Goal: Task Accomplishment & Management: Manage account settings

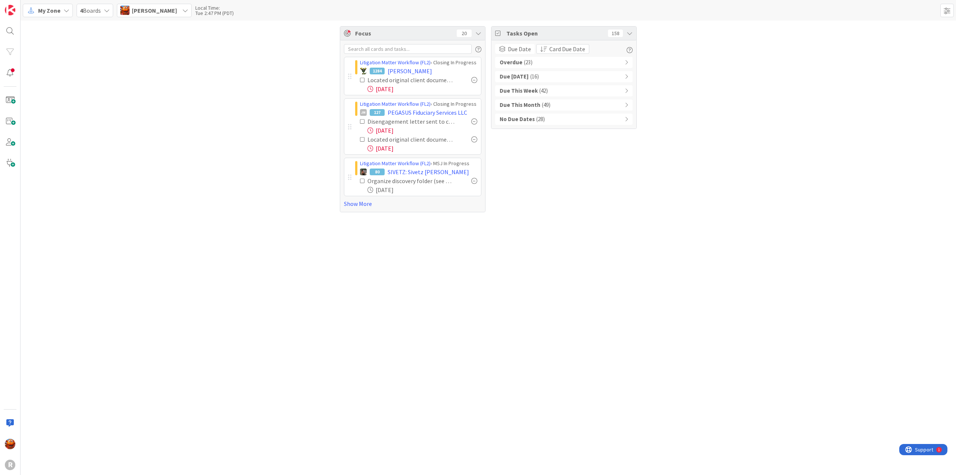
click at [354, 207] on div "Litigation Matter Workflow (FL2) › Closing In Progress 1284 [PERSON_NAME] Locat…" at bounding box center [412, 125] width 145 height 171
click at [358, 202] on link "Show More" at bounding box center [412, 203] width 137 height 9
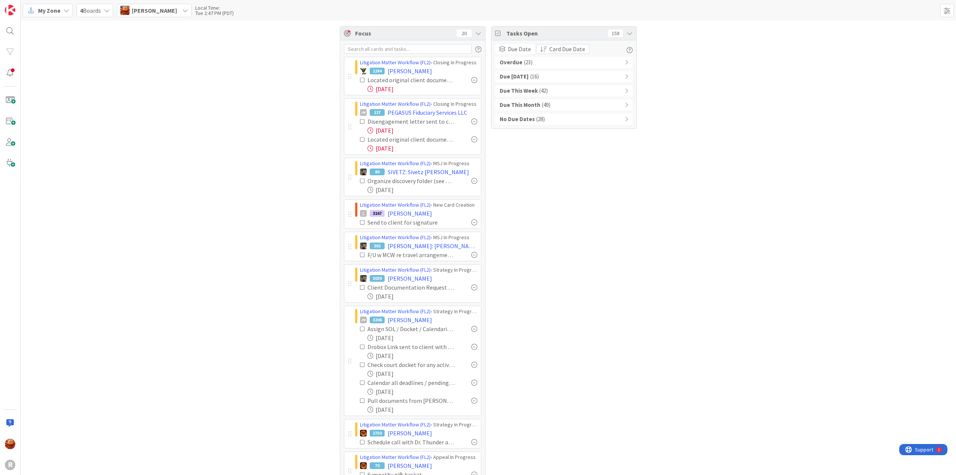
click at [559, 61] on div "Overdue ( 23 )" at bounding box center [563, 62] width 137 height 11
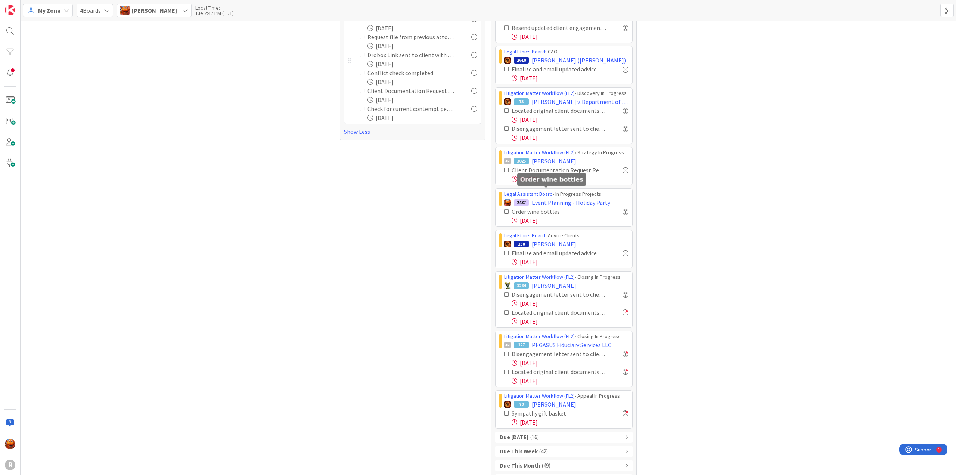
scroll to position [503, 0]
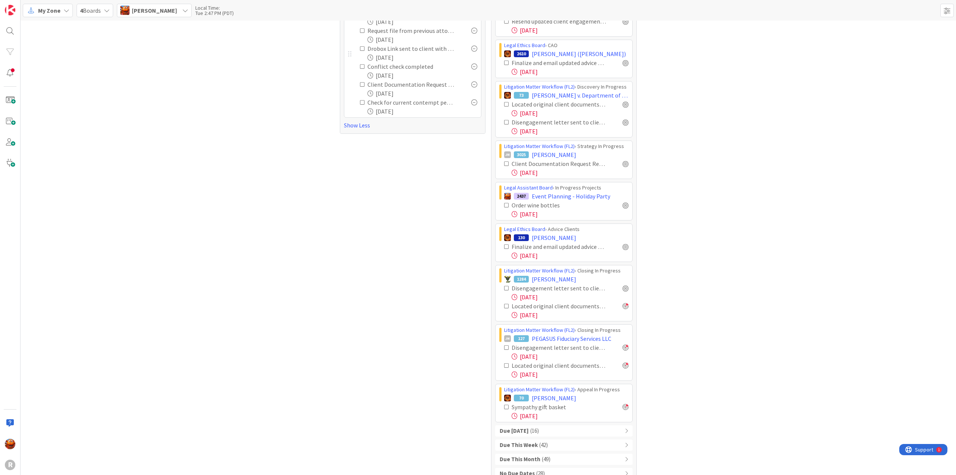
click at [551, 425] on div "Due [DATE] ( 16 )" at bounding box center [563, 430] width 137 height 11
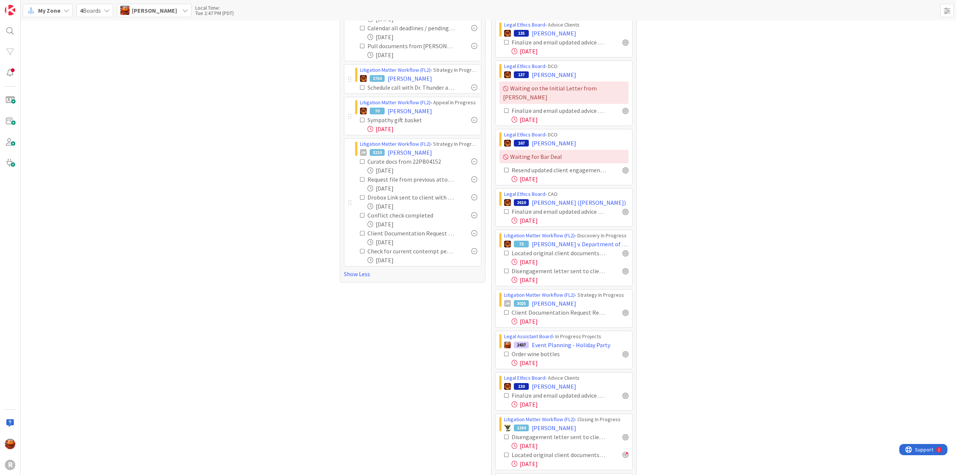
scroll to position [956, 0]
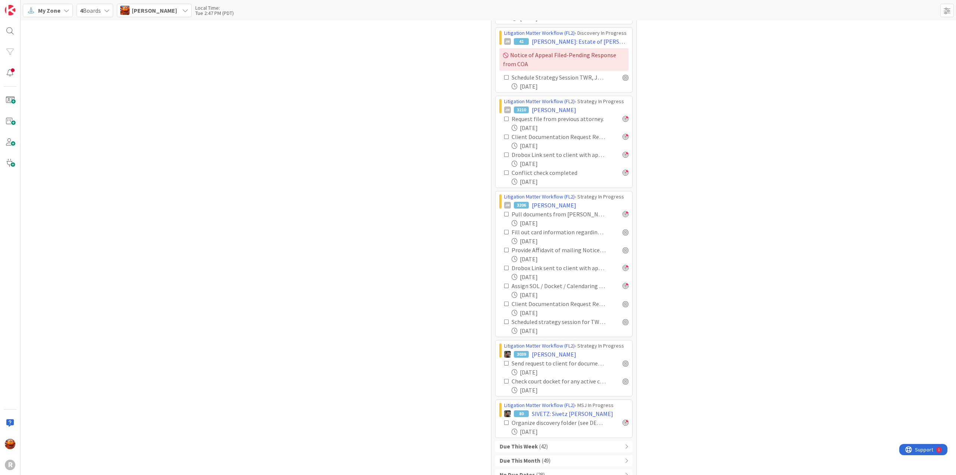
click at [528, 442] on b "Due This Week" at bounding box center [519, 446] width 38 height 9
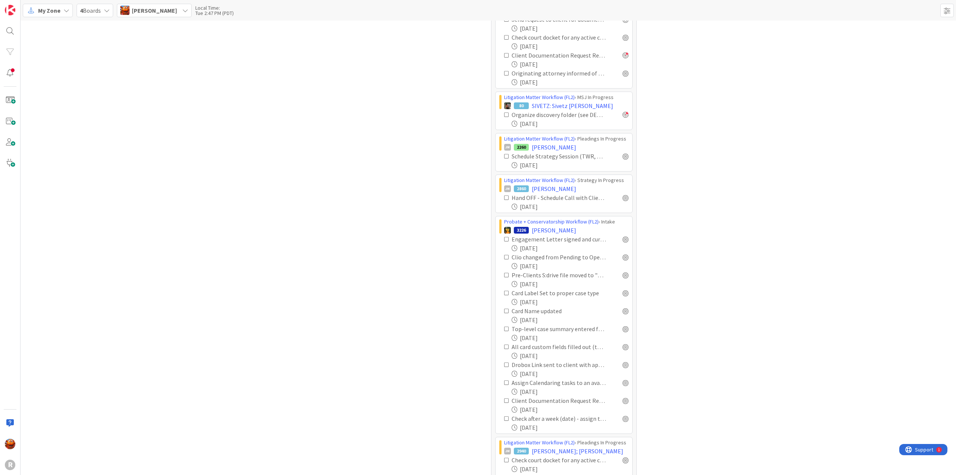
scroll to position [1991, 0]
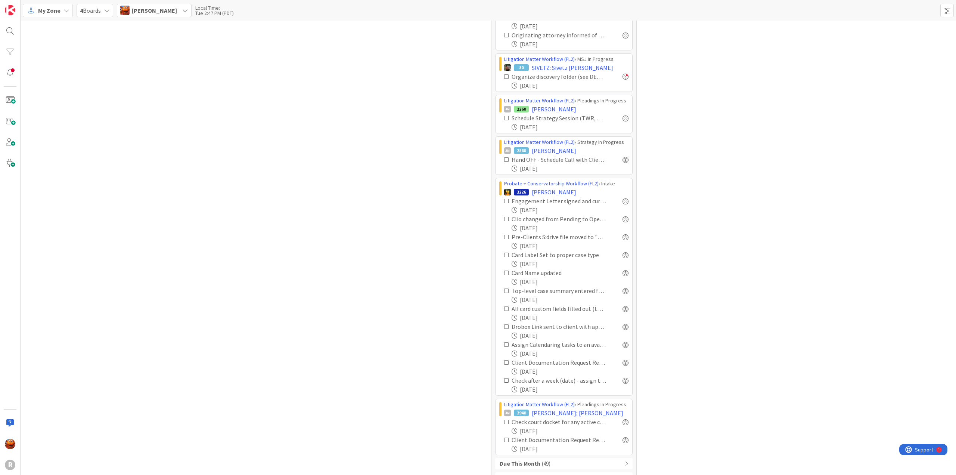
click at [569, 458] on div "Due This Month ( 49 )" at bounding box center [563, 463] width 137 height 11
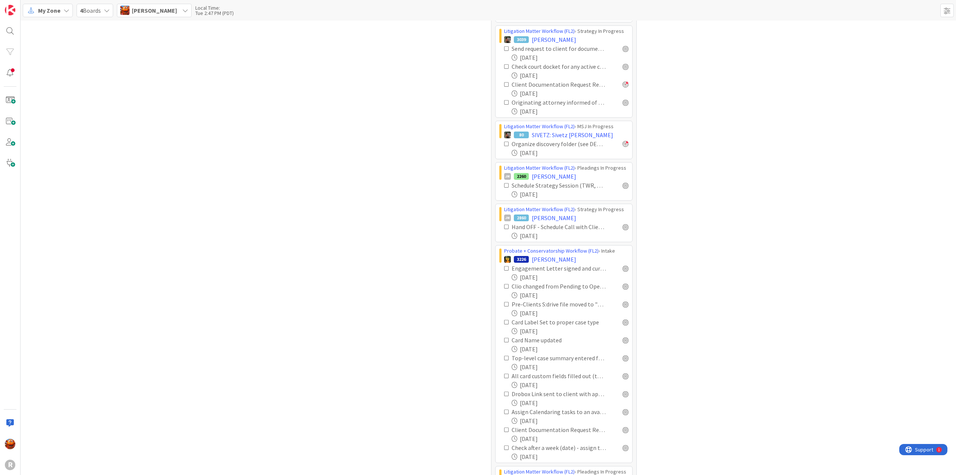
scroll to position [3269, 0]
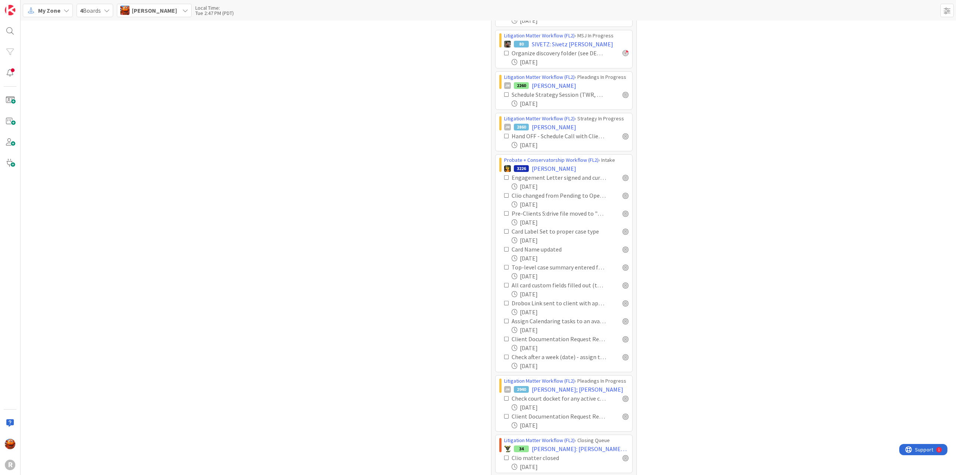
click at [546, 474] on div "No Due Dates ( 28 )" at bounding box center [563, 481] width 137 height 11
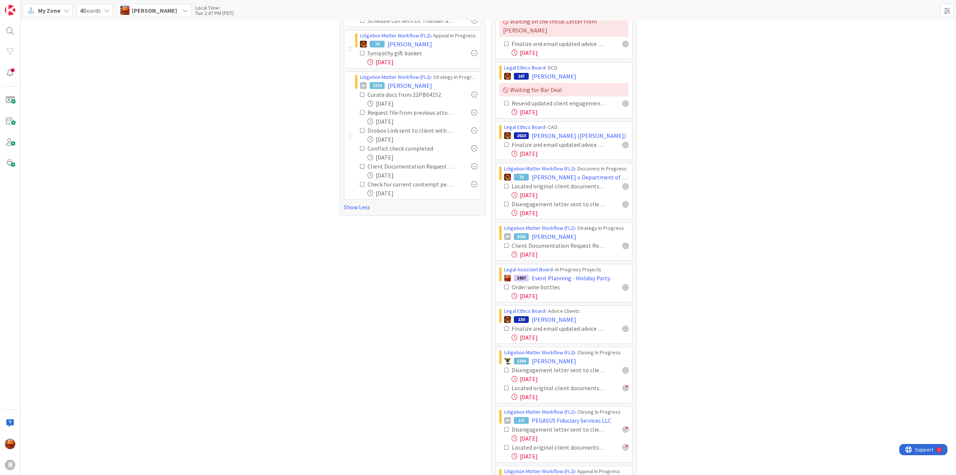
scroll to position [0, 0]
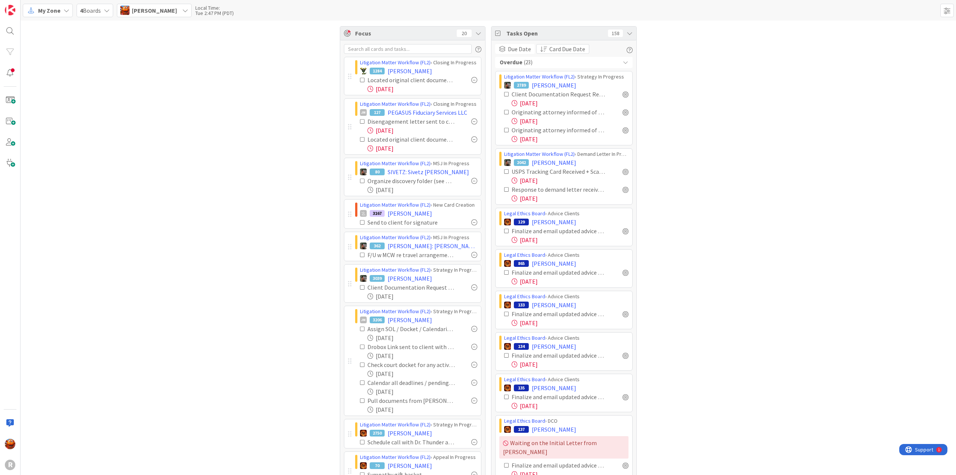
click at [52, 9] on span "My Zone" at bounding box center [49, 10] width 22 height 9
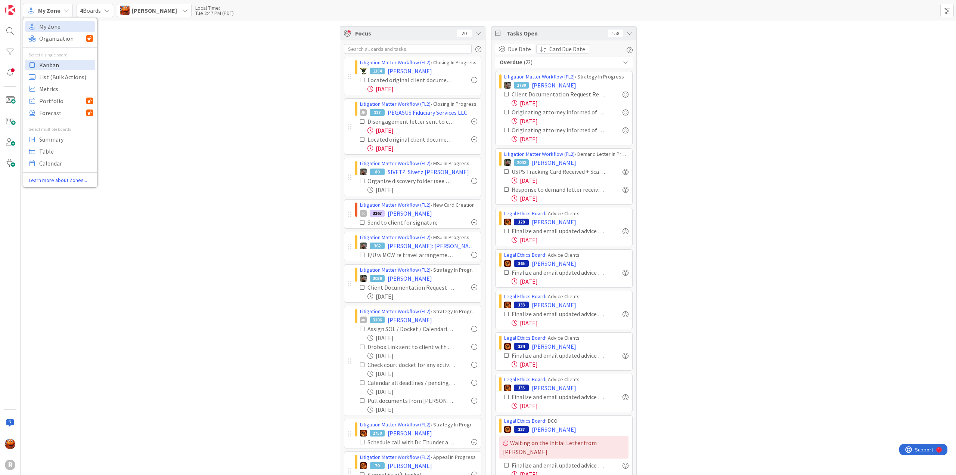
click at [55, 63] on span "Kanban" at bounding box center [66, 64] width 54 height 11
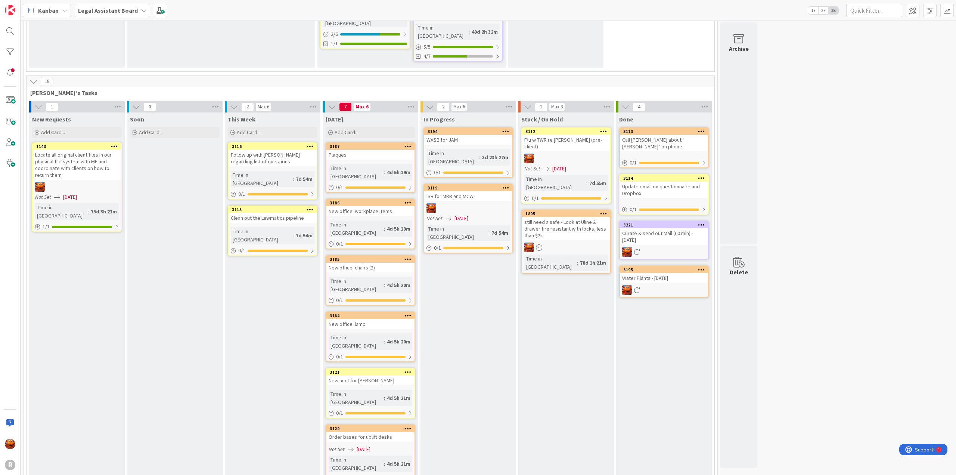
scroll to position [265, 0]
click at [479, 203] on div at bounding box center [468, 208] width 88 height 10
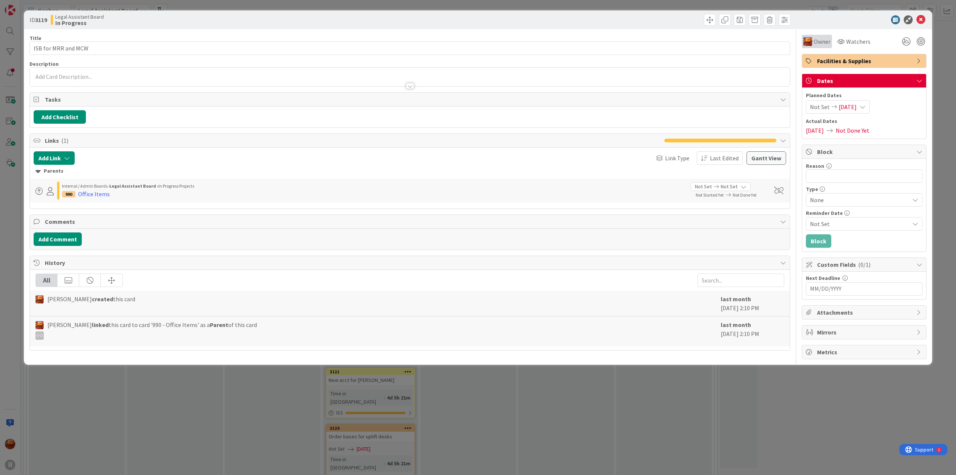
click at [813, 43] on div "Owner" at bounding box center [816, 41] width 27 height 9
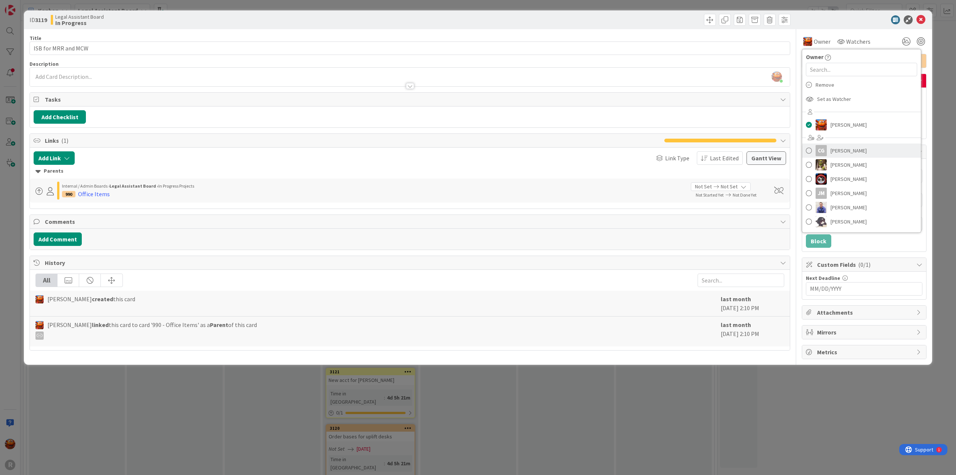
click at [845, 153] on span "[PERSON_NAME]" at bounding box center [848, 150] width 36 height 11
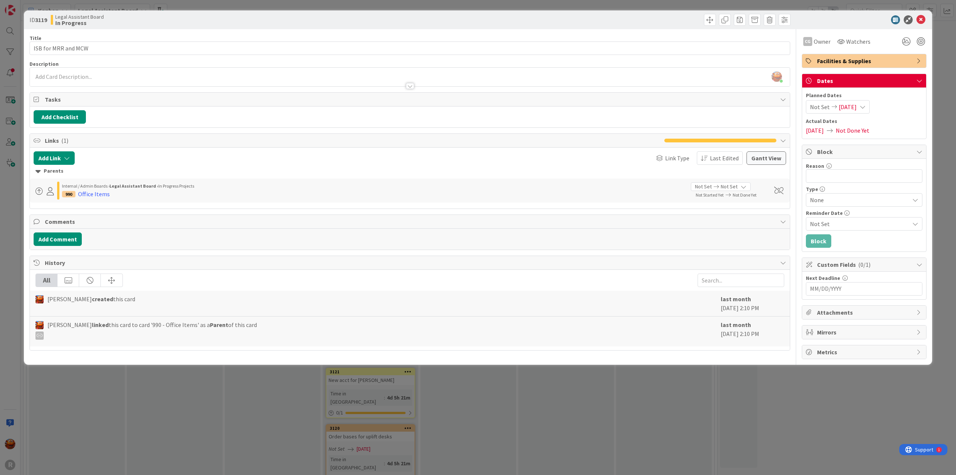
click at [12, 95] on div "ID 3119 Legal Assistant Board In Progress Title 19 / 128 ISB for MRR and MCW De…" at bounding box center [478, 237] width 956 height 475
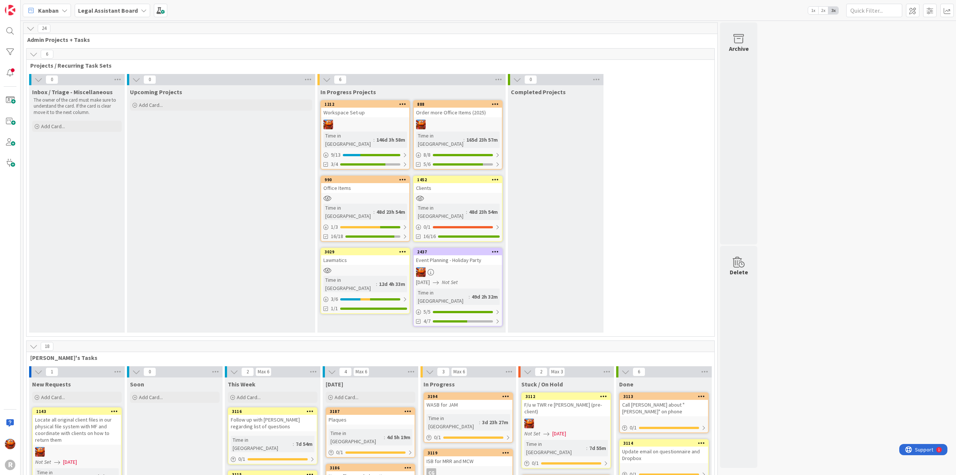
click at [50, 13] on span "Kanban" at bounding box center [48, 10] width 21 height 9
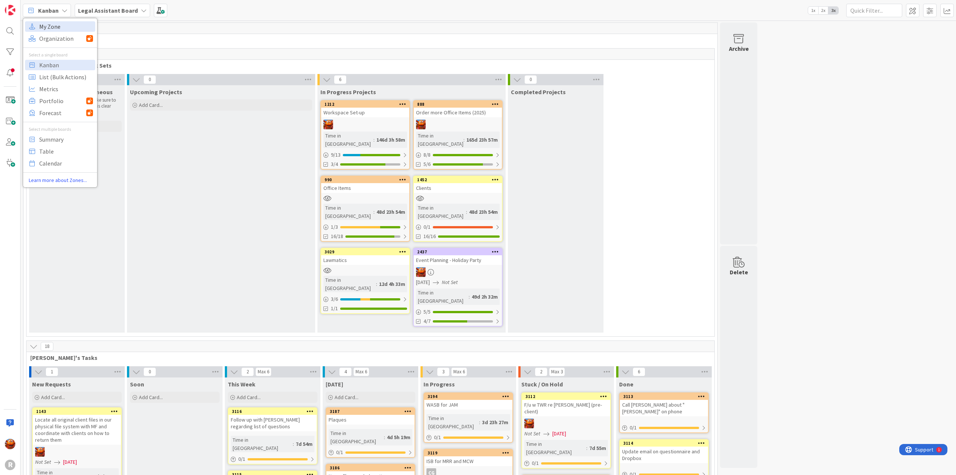
click at [59, 25] on span "My Zone" at bounding box center [66, 26] width 54 height 11
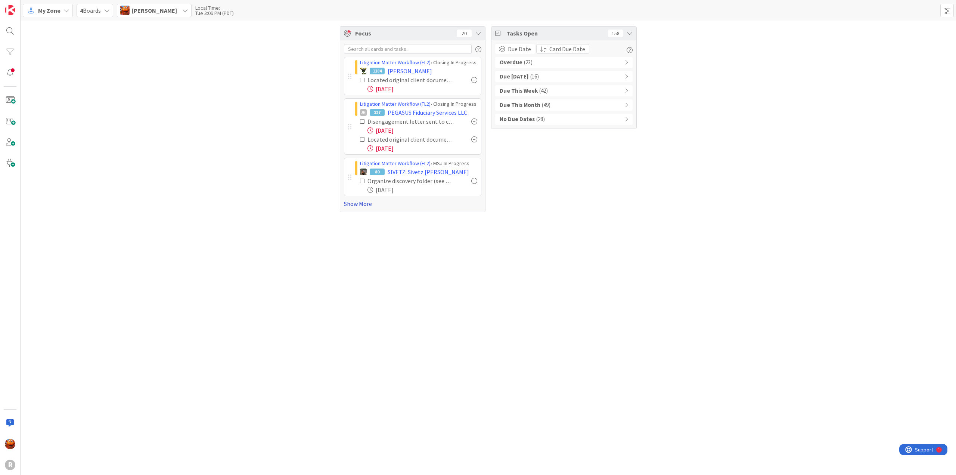
click at [363, 203] on link "Show More" at bounding box center [412, 203] width 137 height 9
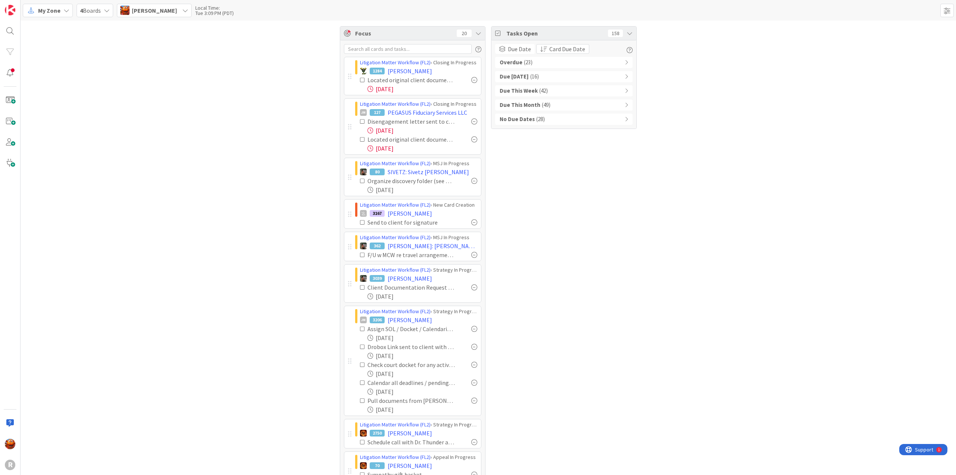
click at [29, 12] on icon at bounding box center [31, 11] width 10 height 10
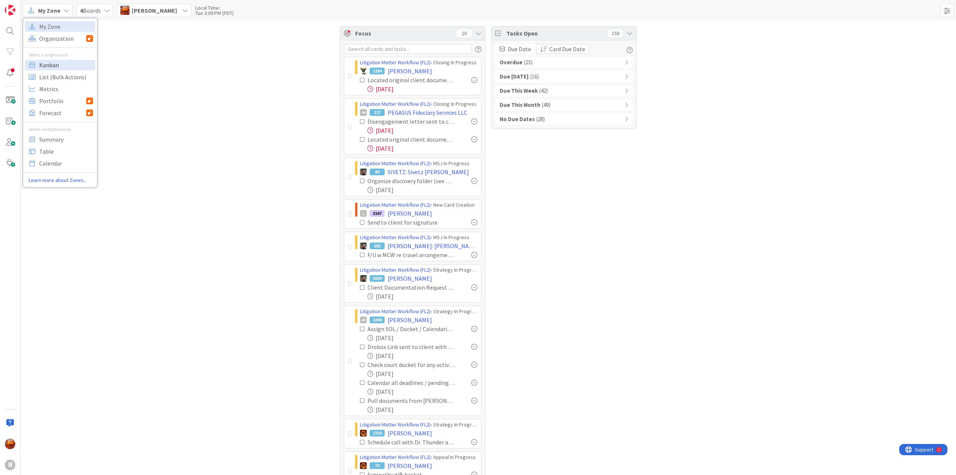
click at [49, 63] on span "Kanban" at bounding box center [66, 64] width 54 height 11
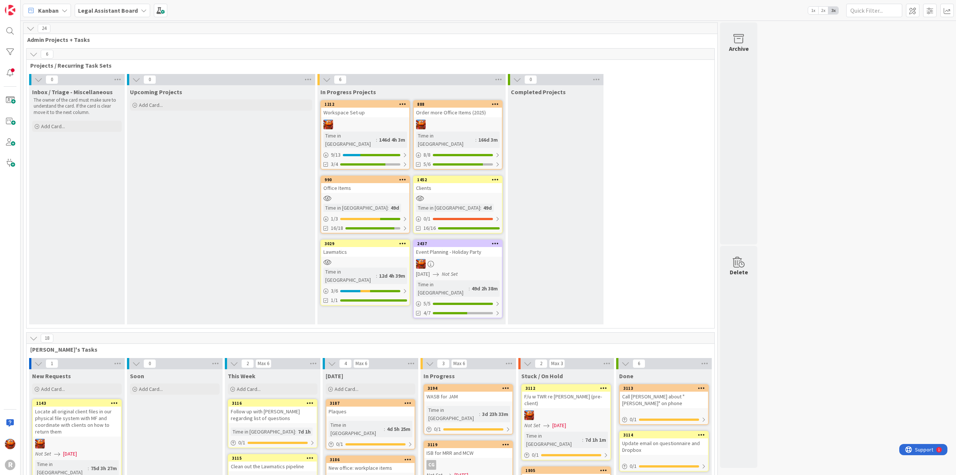
click at [382, 126] on div at bounding box center [365, 124] width 88 height 10
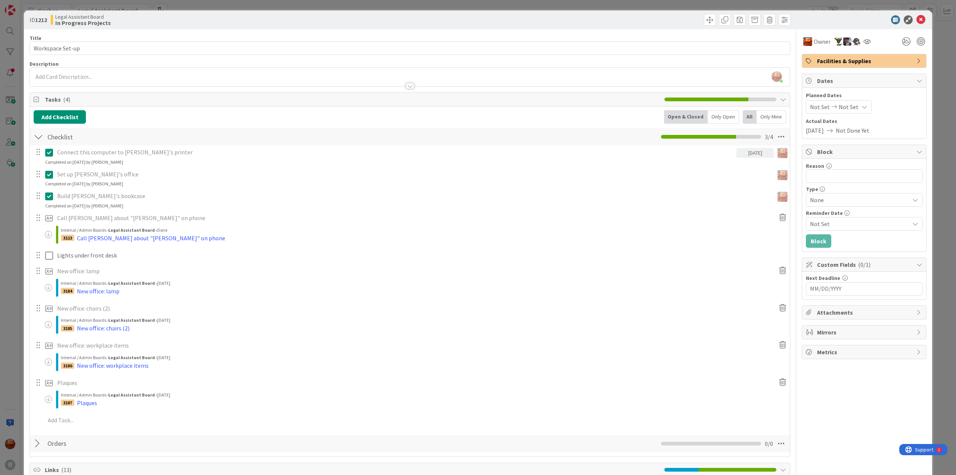
scroll to position [75, 0]
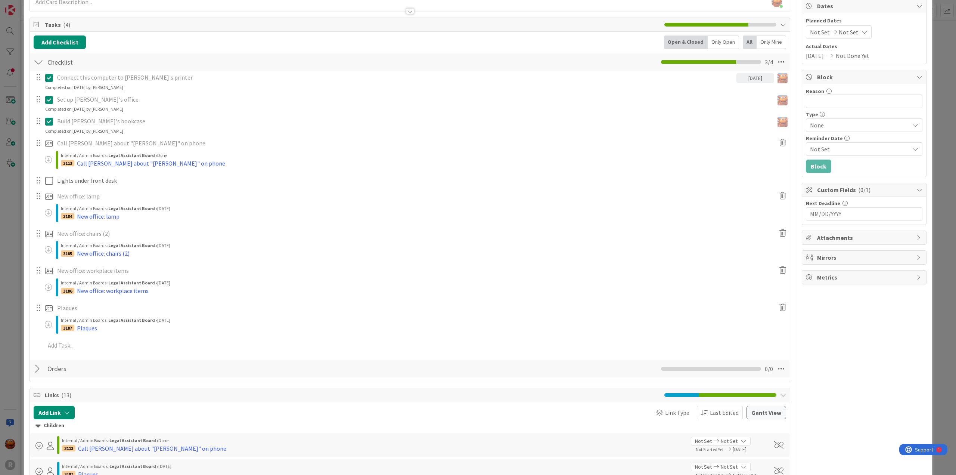
click at [20, 216] on div "ID 1212 Legal Assistant Board In Progress Projects Title 16 / 128 Workspace Set…" at bounding box center [478, 237] width 956 height 475
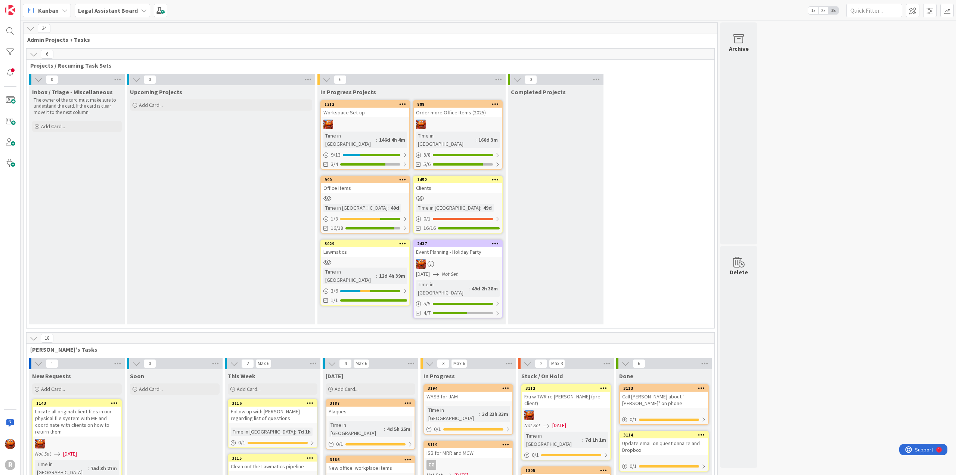
click at [341, 195] on div at bounding box center [365, 198] width 88 height 6
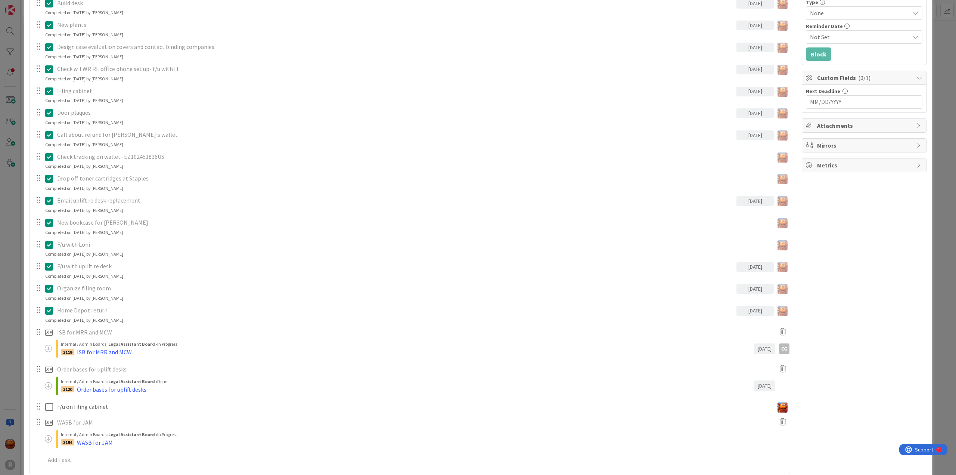
scroll to position [224, 0]
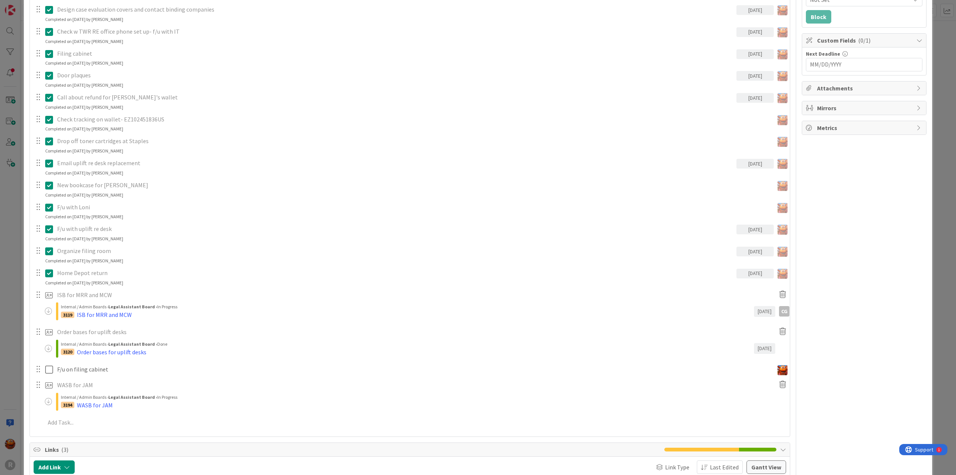
click at [9, 236] on div "ID 990 Legal Assistant Board In Progress Projects Title 12 / 128 Office Items D…" at bounding box center [478, 237] width 956 height 475
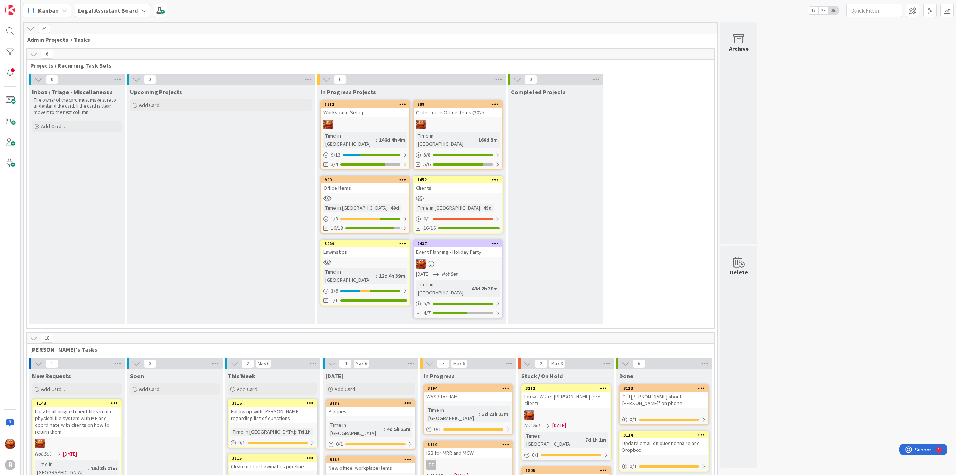
click at [42, 9] on span "Kanban" at bounding box center [48, 10] width 21 height 9
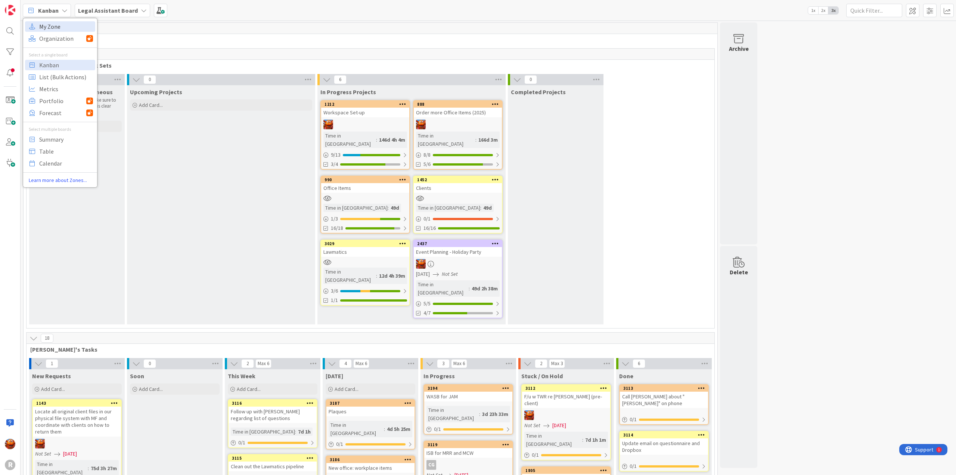
click at [49, 25] on span "My Zone" at bounding box center [66, 26] width 54 height 11
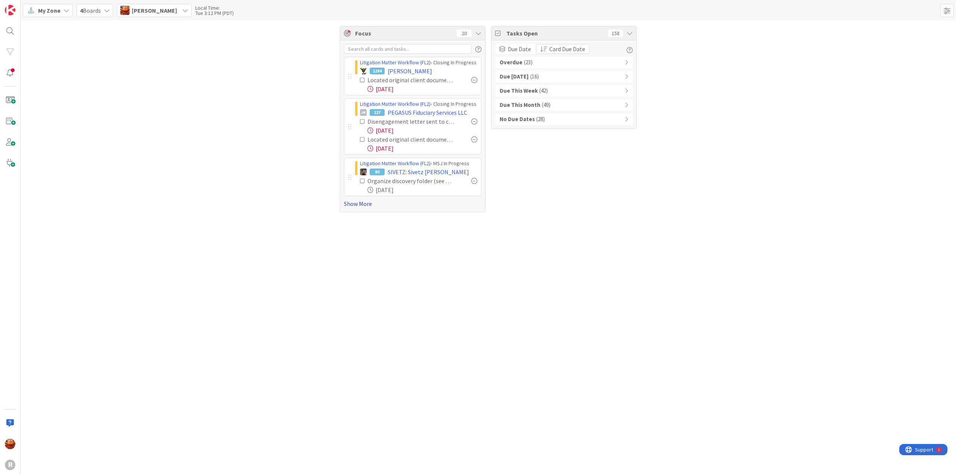
click at [358, 199] on link "Show More" at bounding box center [412, 203] width 137 height 9
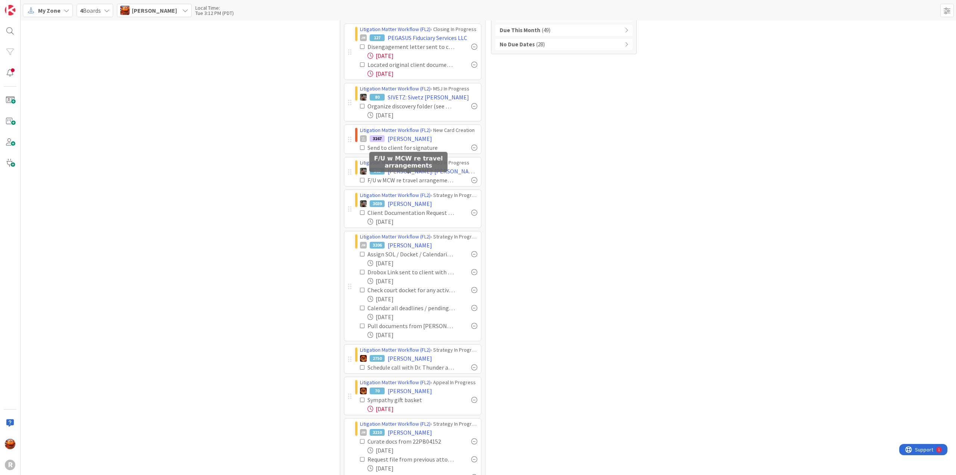
scroll to position [164, 0]
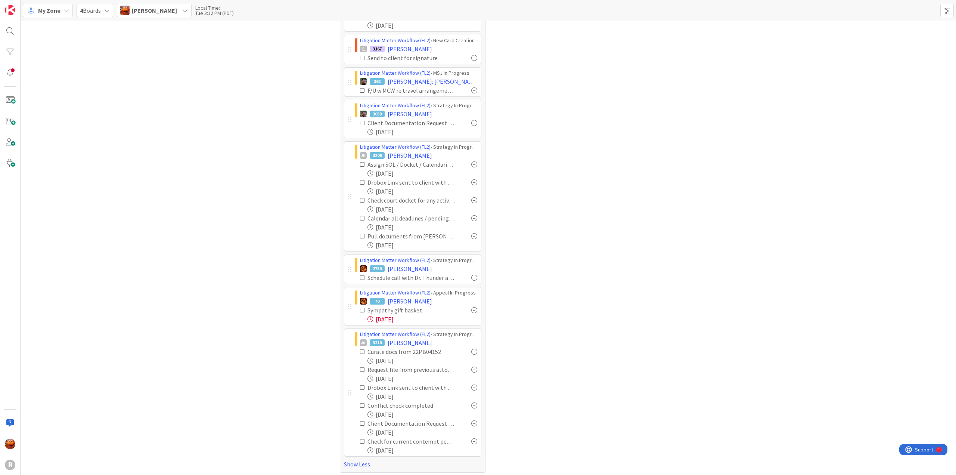
click at [360, 307] on icon at bounding box center [362, 309] width 5 height 5
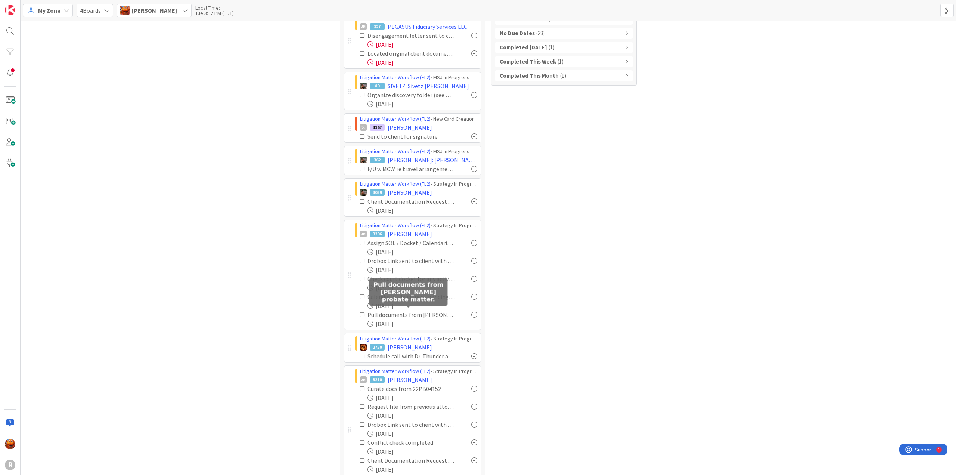
scroll to position [0, 0]
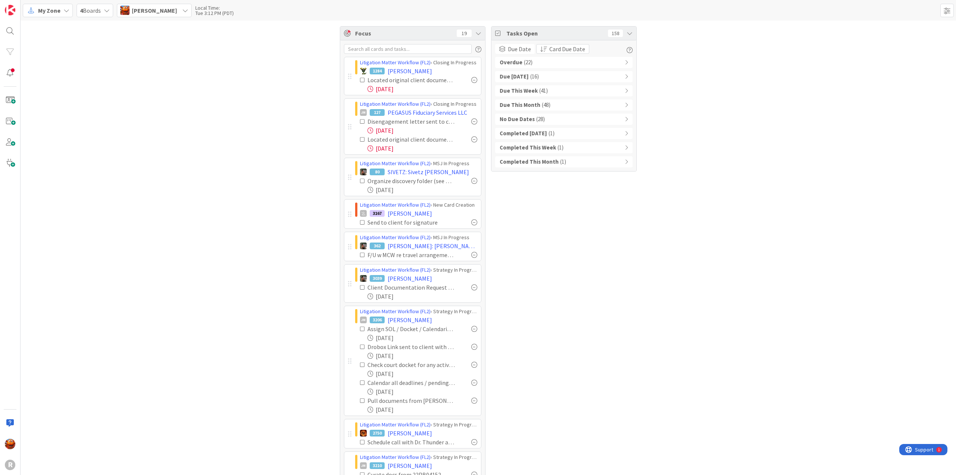
click at [550, 149] on div "Completed This Week ( 1 )" at bounding box center [563, 147] width 137 height 11
click at [528, 134] on b "Completed [DATE]" at bounding box center [523, 133] width 47 height 9
click at [525, 117] on b "No Due Dates" at bounding box center [517, 119] width 35 height 9
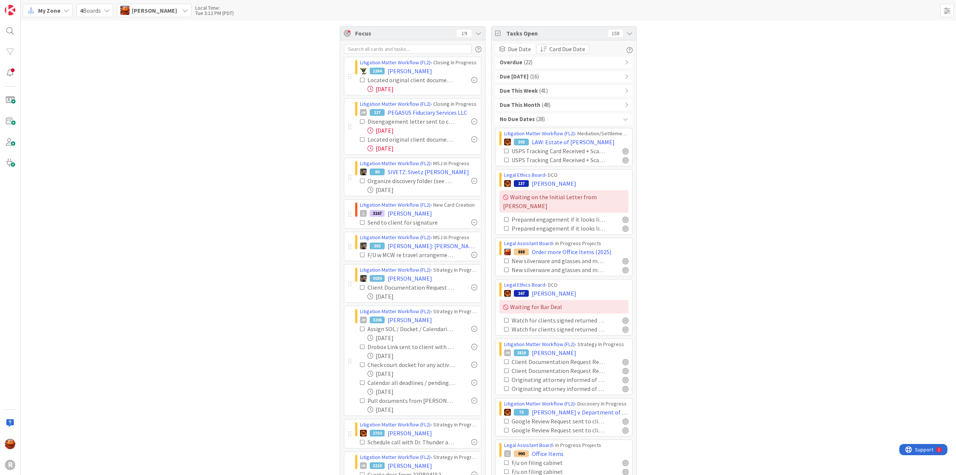
click at [525, 117] on b "No Due Dates" at bounding box center [517, 119] width 35 height 9
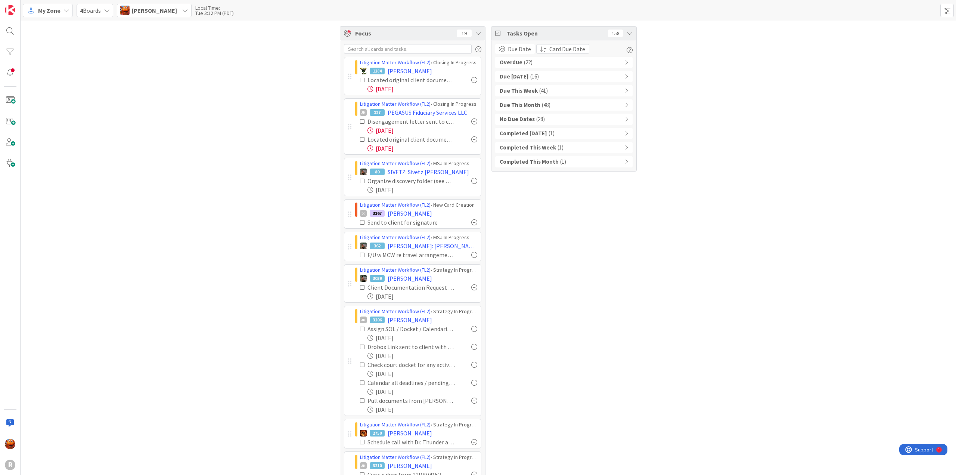
click at [525, 106] on b "Due This Month" at bounding box center [520, 105] width 41 height 9
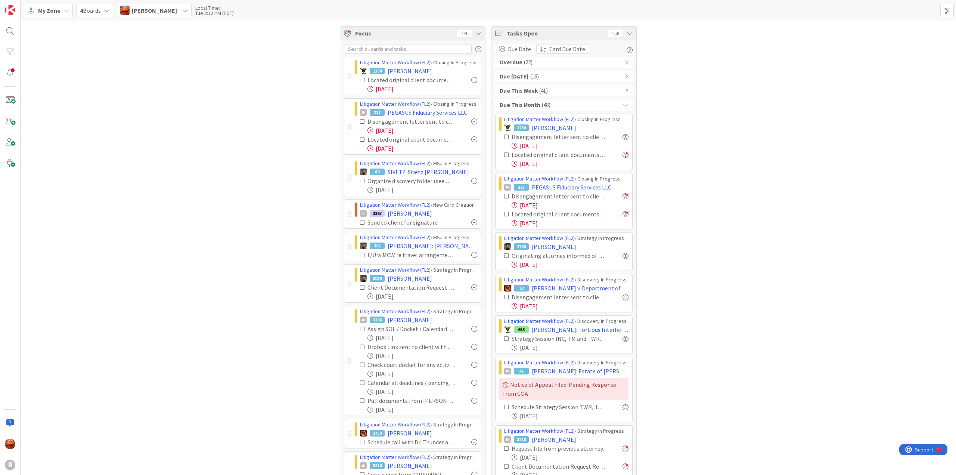
click at [525, 106] on b "Due This Month" at bounding box center [520, 105] width 41 height 9
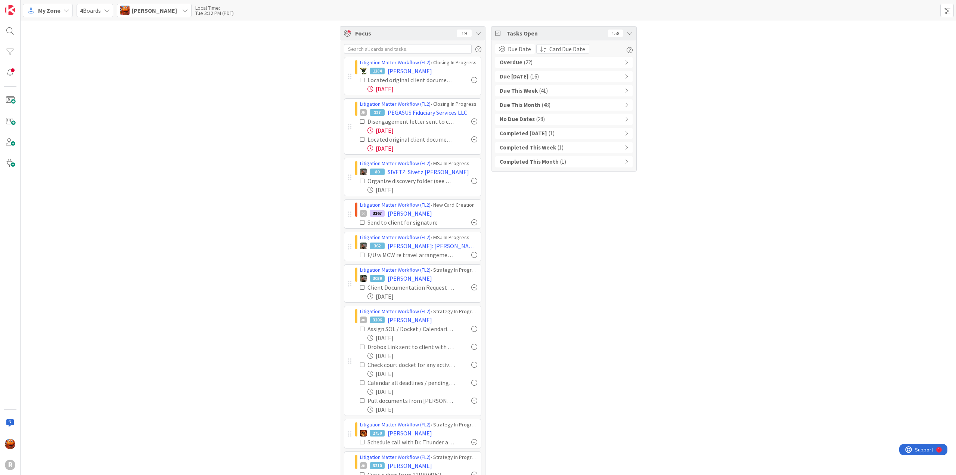
click at [520, 76] on b "Due [DATE]" at bounding box center [514, 76] width 29 height 9
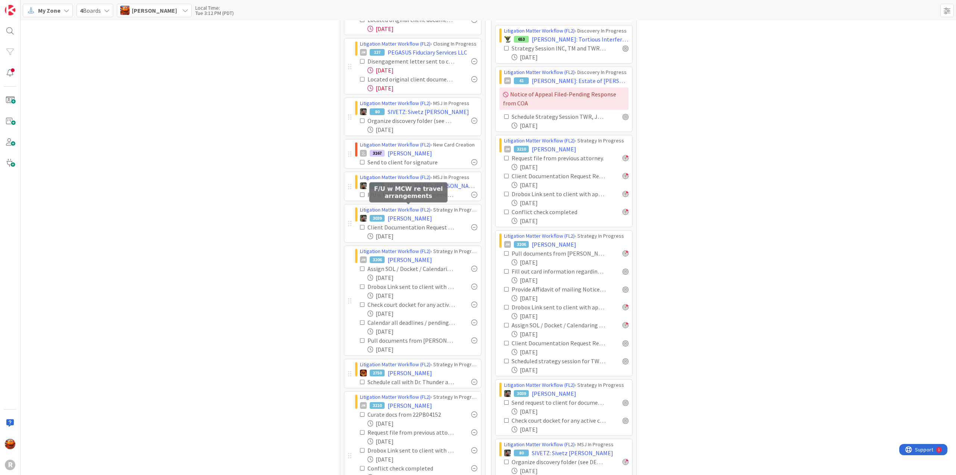
scroll to position [75, 0]
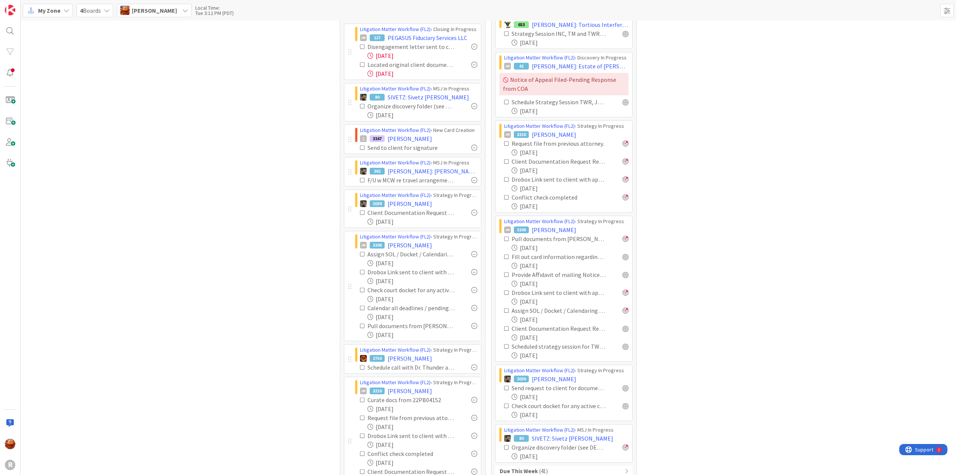
click at [361, 179] on icon at bounding box center [362, 179] width 5 height 5
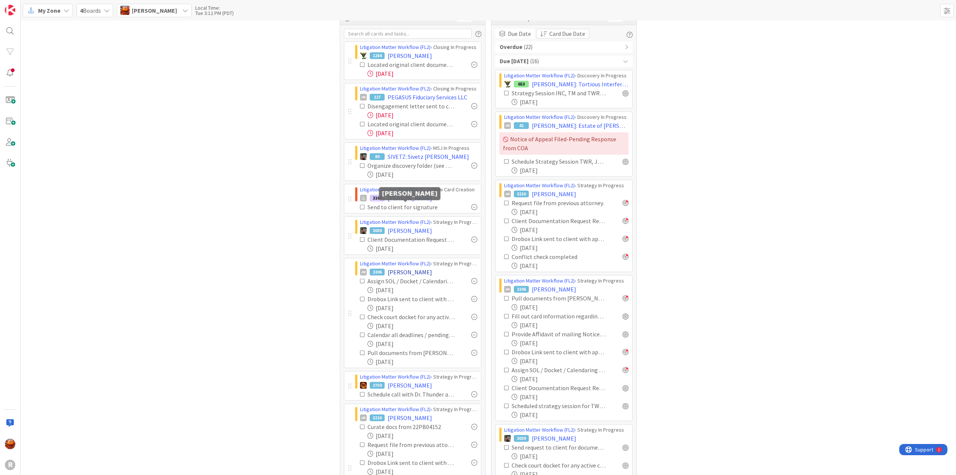
scroll to position [0, 0]
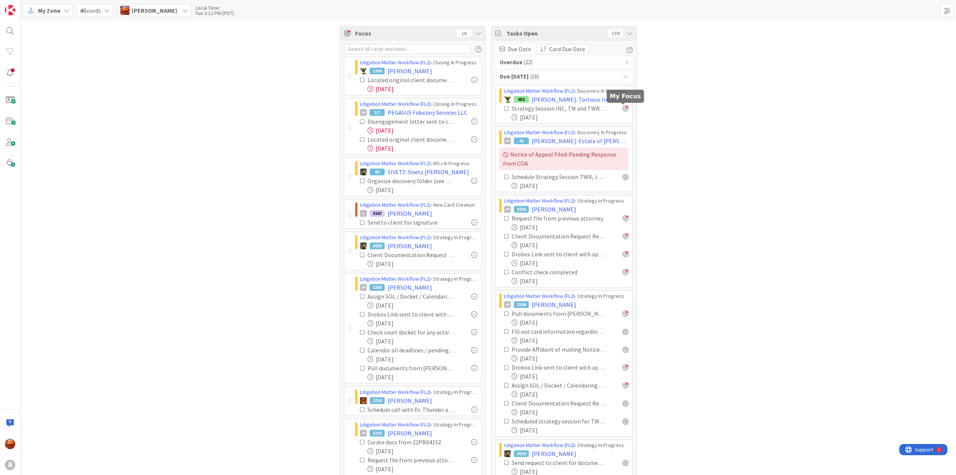
click at [623, 110] on div at bounding box center [625, 108] width 6 height 6
click at [529, 66] on div "Overdue ( 22 )" at bounding box center [563, 62] width 137 height 11
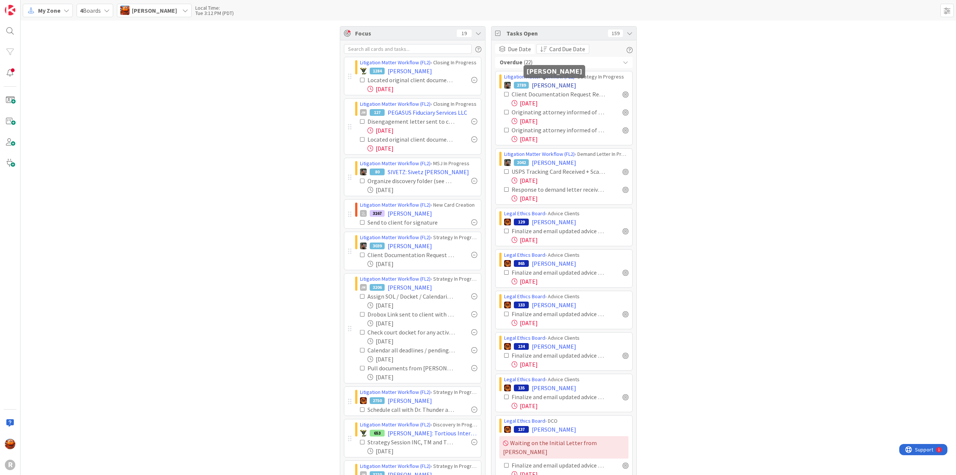
click at [541, 85] on span "[PERSON_NAME]" at bounding box center [554, 85] width 44 height 9
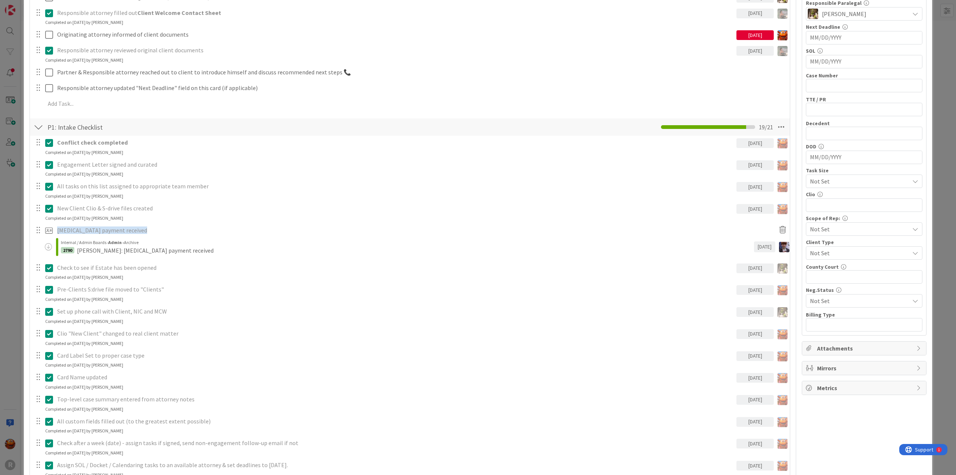
scroll to position [187, 0]
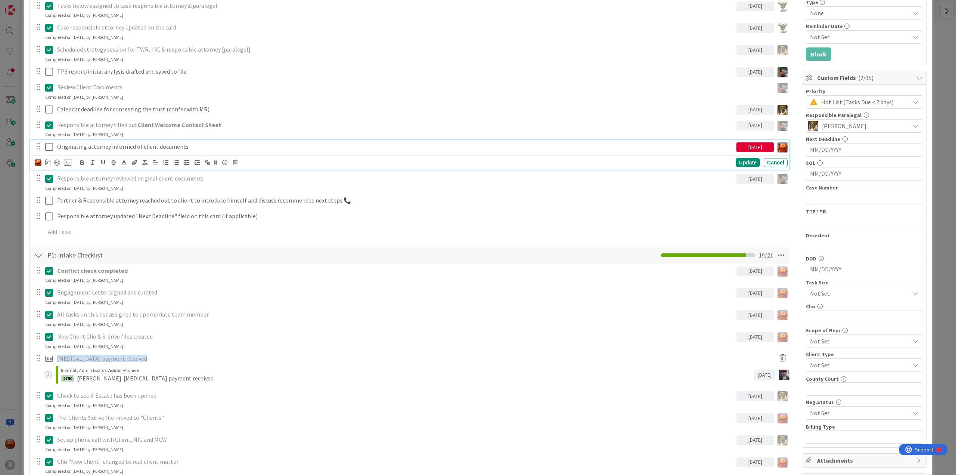
click at [122, 144] on p "Originating attorney informed of client documents" at bounding box center [395, 146] width 676 height 9
click at [48, 161] on icon at bounding box center [47, 162] width 5 height 6
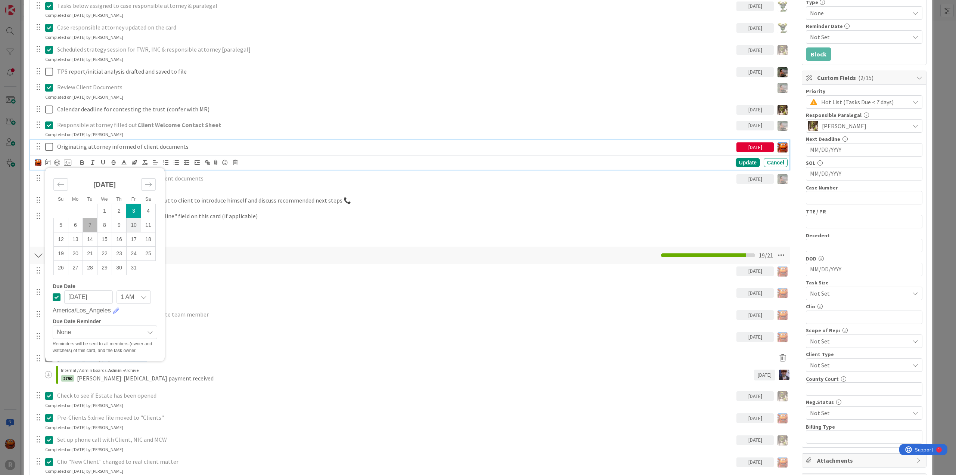
click at [134, 225] on td "10" at bounding box center [134, 225] width 15 height 14
type input "[DATE]"
click at [736, 159] on div "Update" at bounding box center [747, 162] width 24 height 9
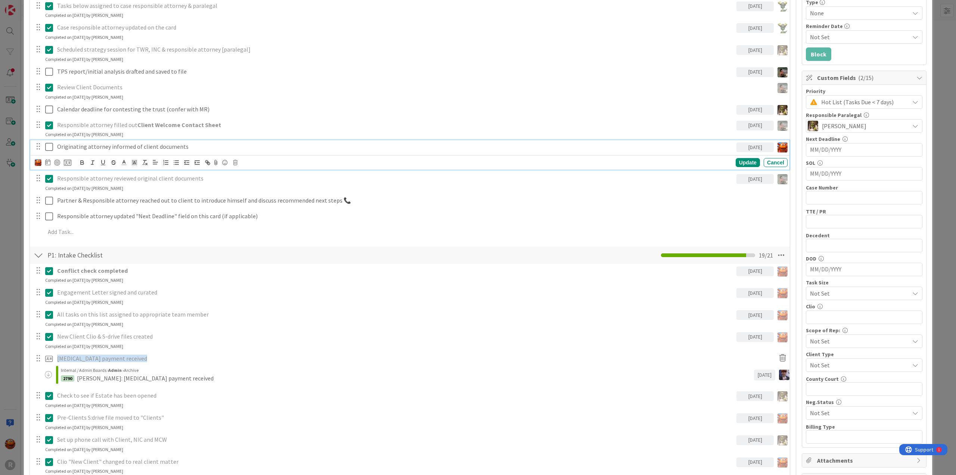
click at [97, 149] on p "Originating attorney informed of client documents" at bounding box center [395, 146] width 676 height 9
click at [234, 160] on icon at bounding box center [235, 162] width 4 height 5
click at [252, 196] on div "Delete" at bounding box center [254, 193] width 28 height 13
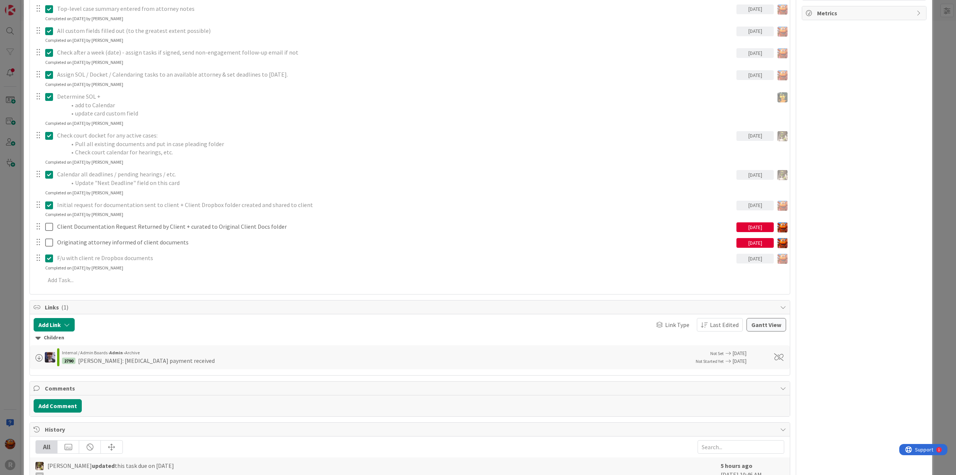
scroll to position [747, 0]
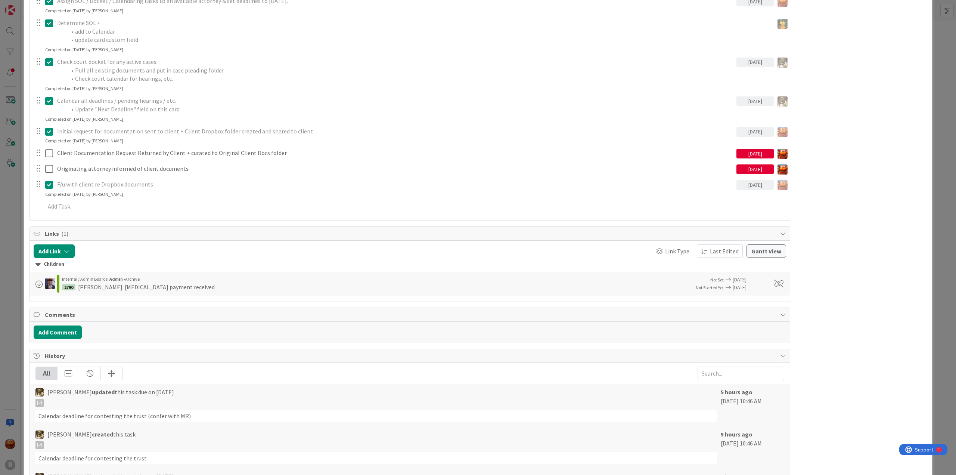
click at [742, 156] on div "[DATE]" at bounding box center [754, 154] width 37 height 10
click at [832, 179] on div "Move forward to switch to the next month." at bounding box center [839, 175] width 15 height 12
click at [748, 174] on icon "Move backward to switch to the previous month." at bounding box center [751, 175] width 7 height 7
click at [824, 217] on td "10" at bounding box center [825, 216] width 15 height 14
type input "[DATE]"
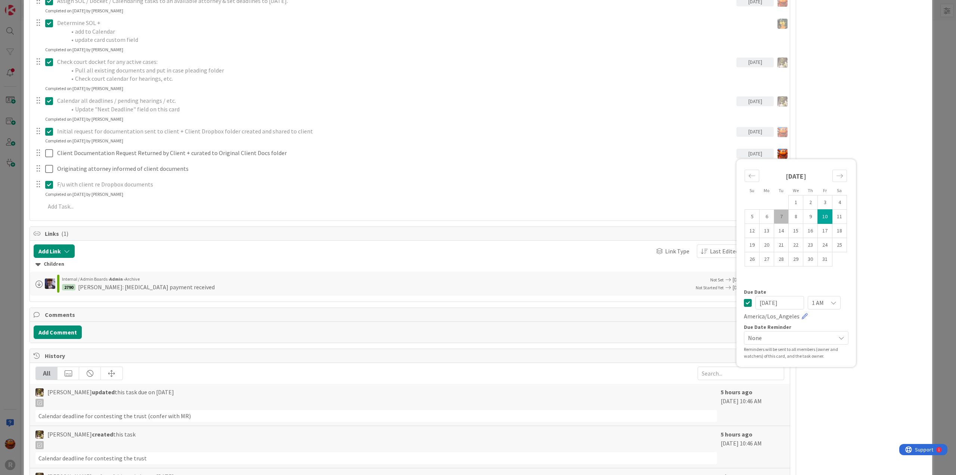
click at [697, 181] on p "F/u with client re Dropbox documents" at bounding box center [395, 184] width 676 height 9
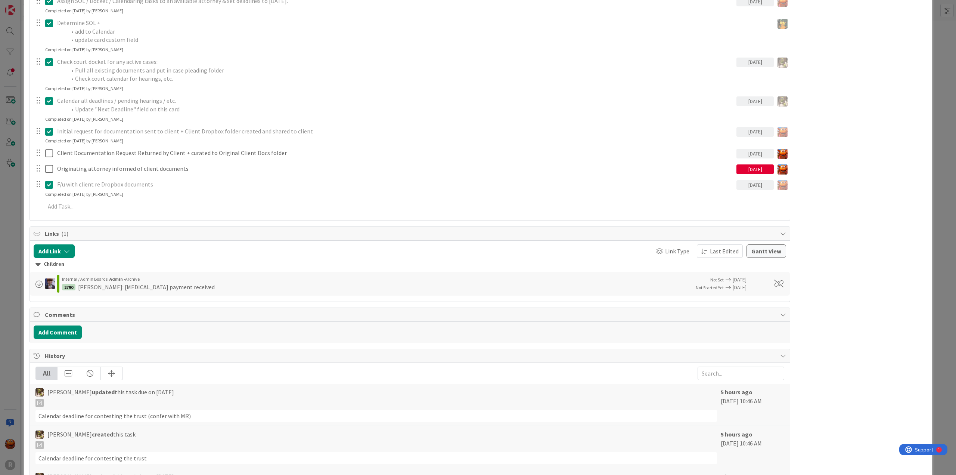
click at [741, 169] on div "[DATE]" at bounding box center [754, 169] width 37 height 10
click at [818, 225] on td "10" at bounding box center [825, 232] width 15 height 14
type input "[DATE]"
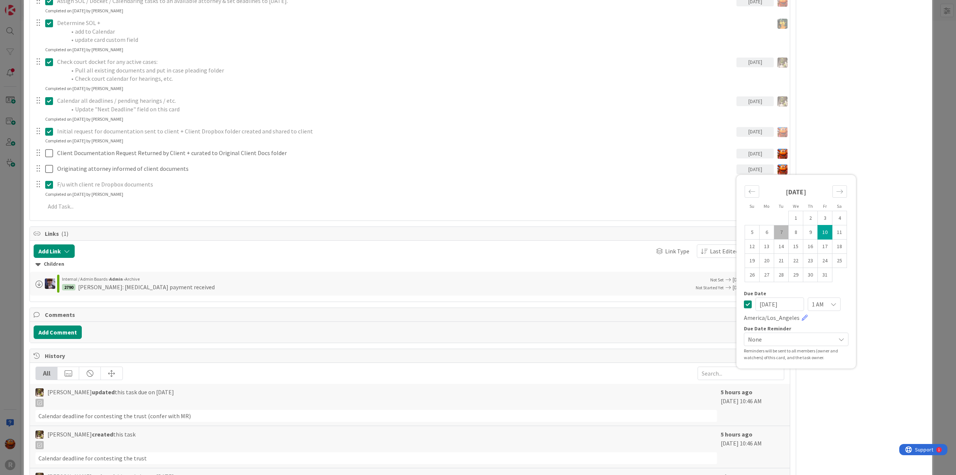
click at [933, 155] on div "ID 2789 Litigation Matter Workflow (FL2) Strategy In Progress Title 11 / 128 [P…" at bounding box center [478, 237] width 956 height 475
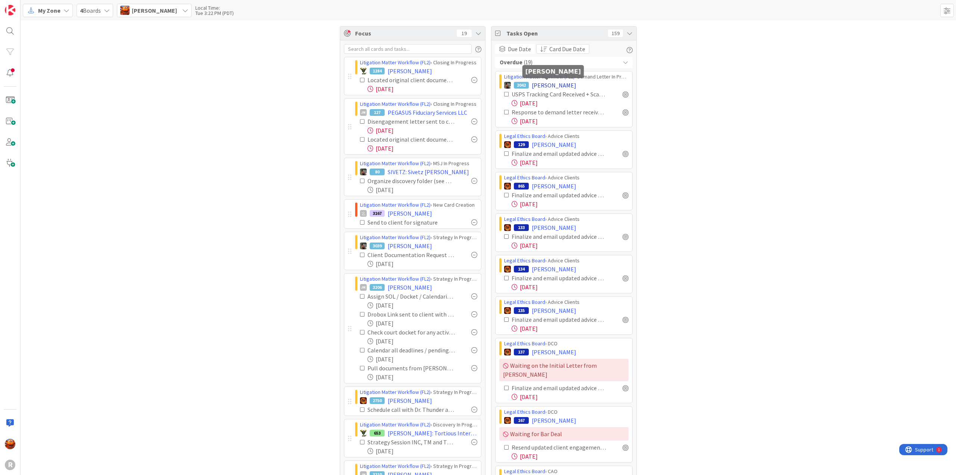
click at [549, 87] on span "[PERSON_NAME]" at bounding box center [554, 85] width 44 height 9
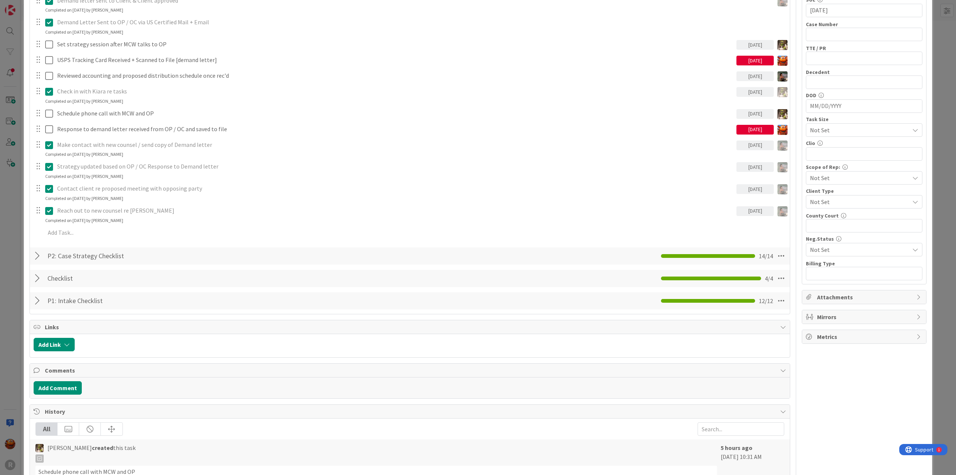
scroll to position [574, 0]
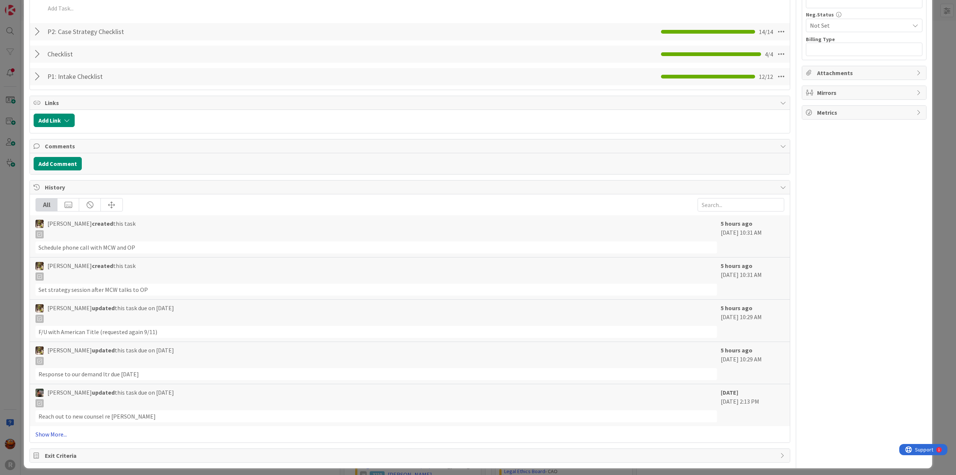
click at [46, 430] on link "Show More..." at bounding box center [409, 433] width 749 height 9
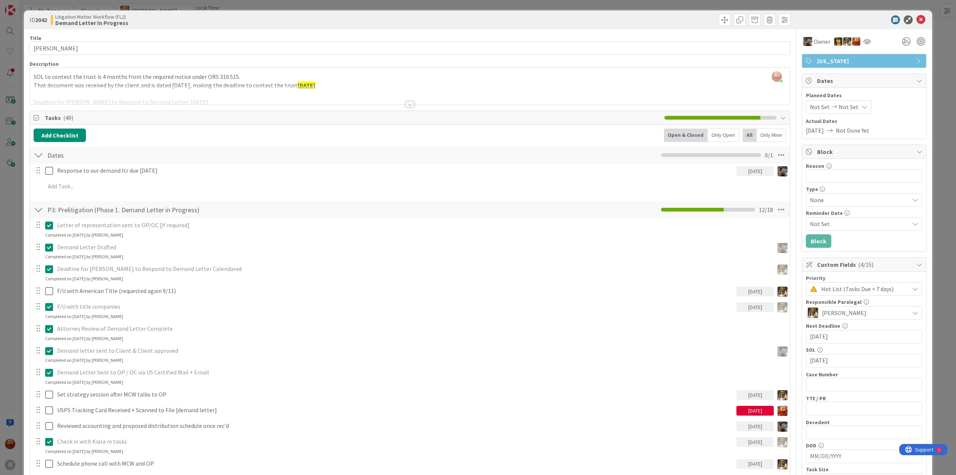
scroll to position [224, 0]
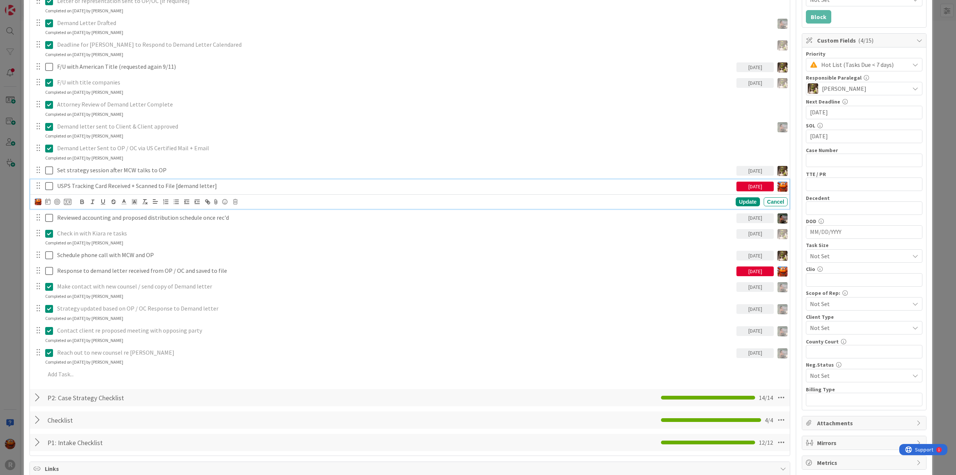
click at [172, 185] on p "USPS Tracking Card Received + Scanned to File [demand letter]" at bounding box center [395, 185] width 676 height 9
click at [234, 199] on icon at bounding box center [235, 201] width 4 height 5
click at [256, 230] on div "Delete" at bounding box center [254, 233] width 28 height 13
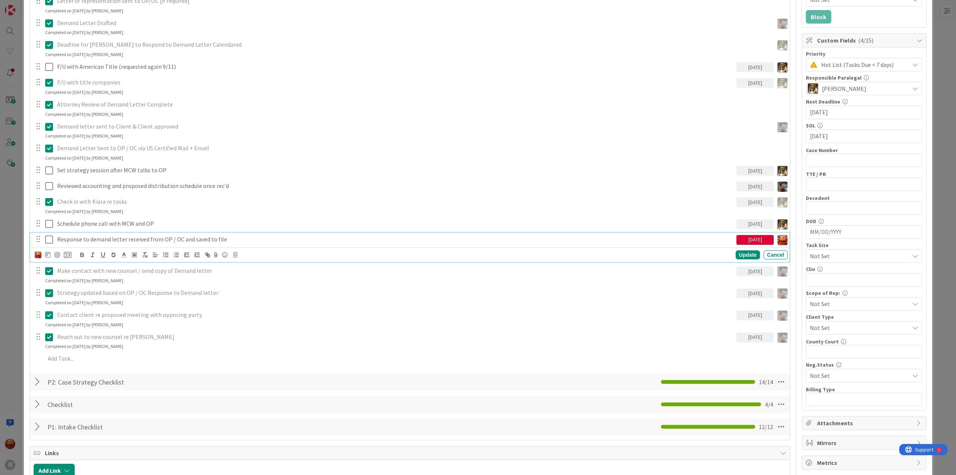
click at [152, 235] on p "Response to demand letter received from OP / OC and saved to file" at bounding box center [395, 239] width 676 height 9
click at [233, 253] on icon at bounding box center [235, 254] width 4 height 5
click at [248, 282] on div "Delete" at bounding box center [254, 286] width 28 height 13
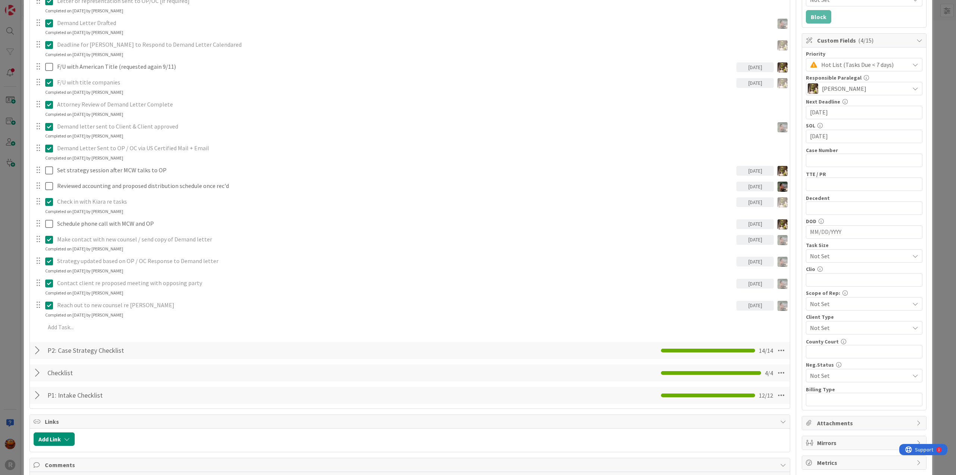
scroll to position [0, 0]
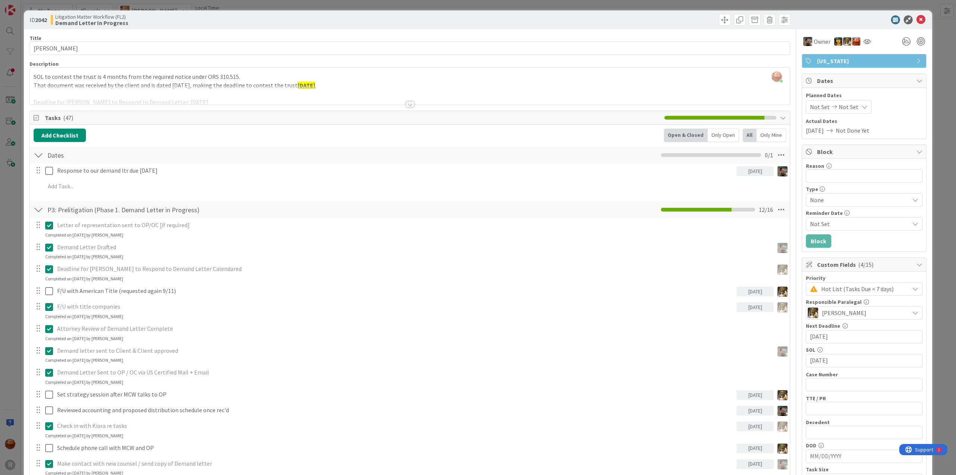
click at [932, 156] on div "ID 2042 Litigation Matter Workflow (FL2) Demand Letter In Progress Title 14 / 1…" at bounding box center [478, 237] width 956 height 475
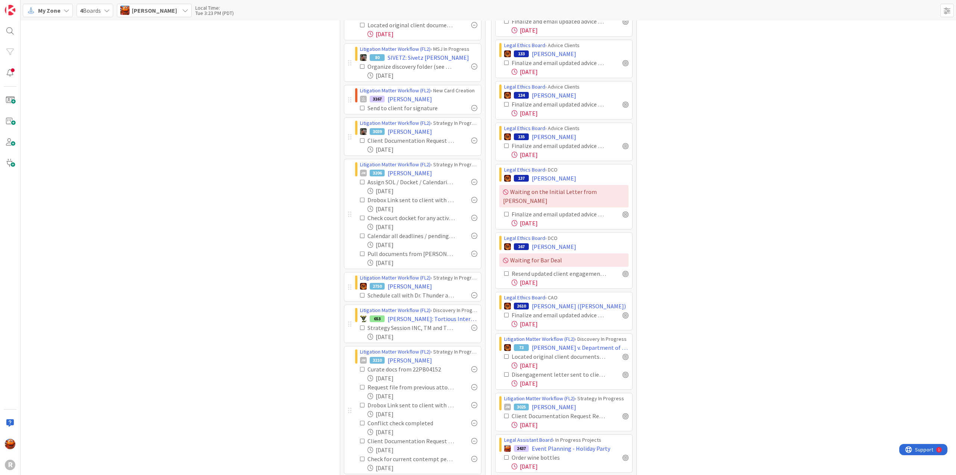
scroll to position [149, 0]
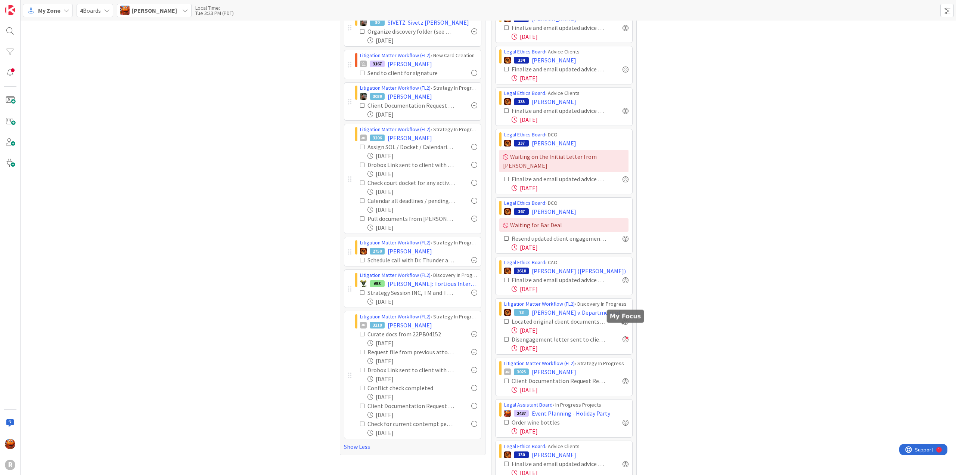
click at [622, 336] on div at bounding box center [625, 339] width 6 height 6
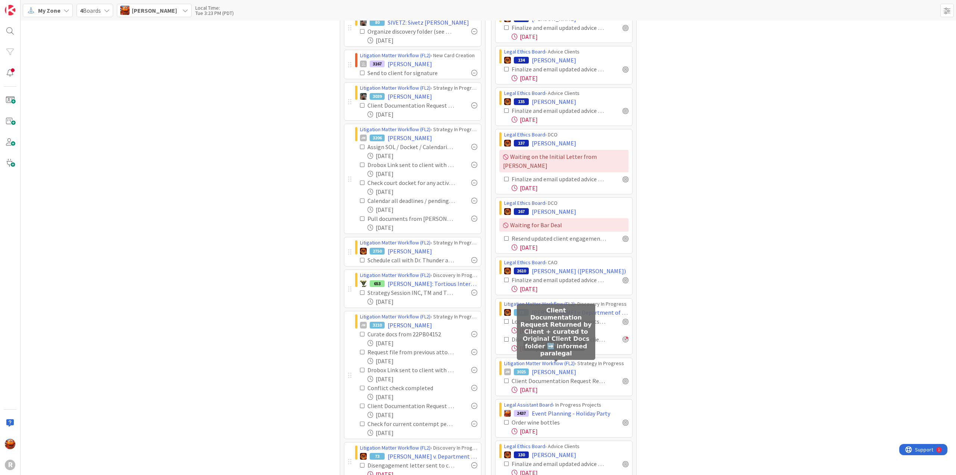
scroll to position [224, 0]
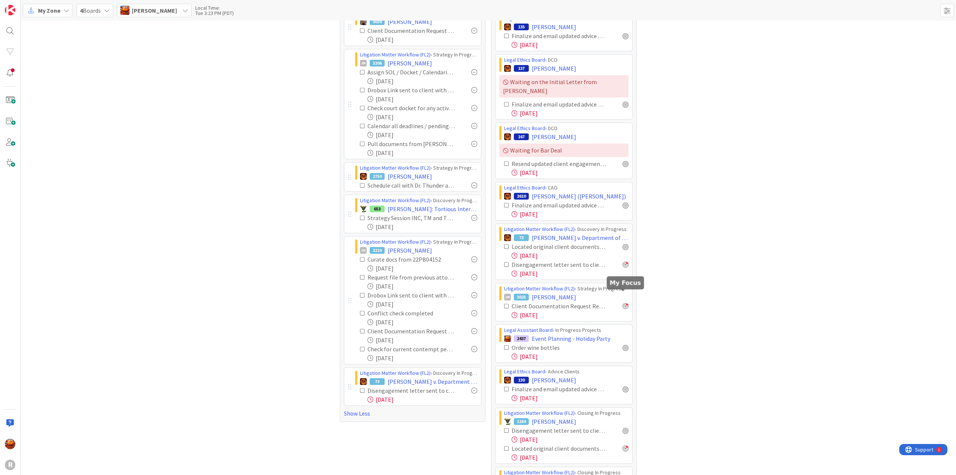
click at [622, 303] on div at bounding box center [625, 306] width 6 height 6
click at [548, 292] on span "[PERSON_NAME]" at bounding box center [554, 296] width 44 height 9
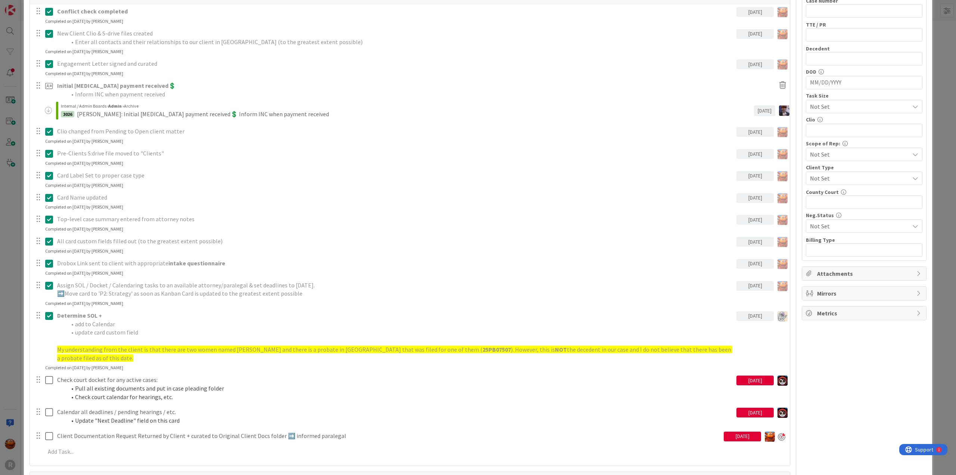
scroll to position [485, 0]
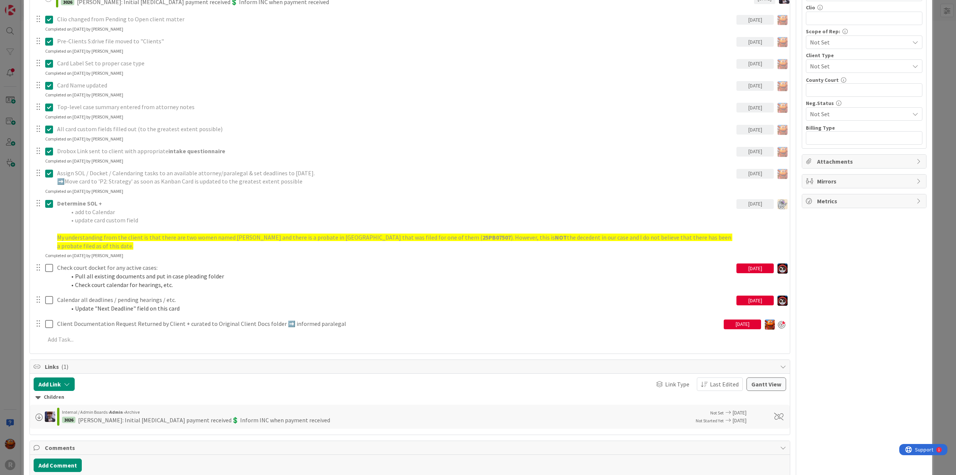
click at [753, 321] on div "[DATE]" at bounding box center [742, 324] width 37 height 10
click at [765, 384] on td "7" at bounding box center [768, 387] width 15 height 14
type input "[DATE]"
click at [936, 279] on div "ID 3025 Litigation Matter Workflow (FL2) Strategy In Progress Title 14 / 128 [P…" at bounding box center [478, 237] width 956 height 475
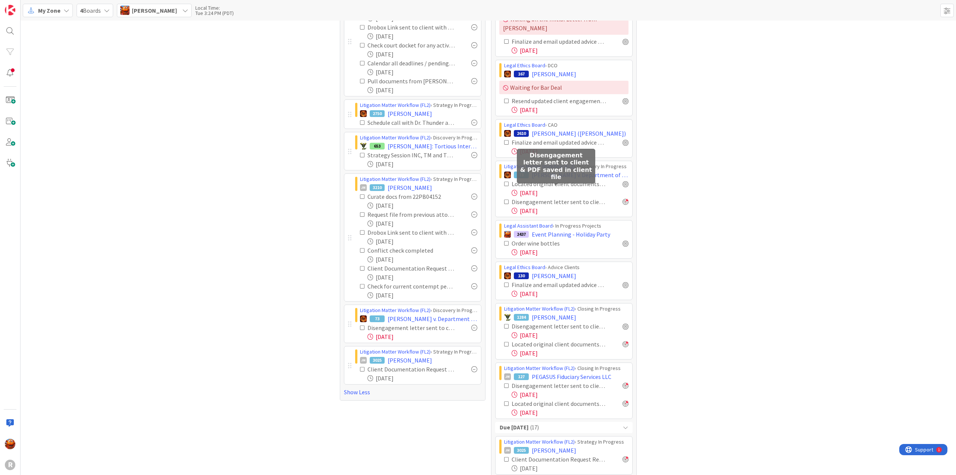
scroll to position [299, 0]
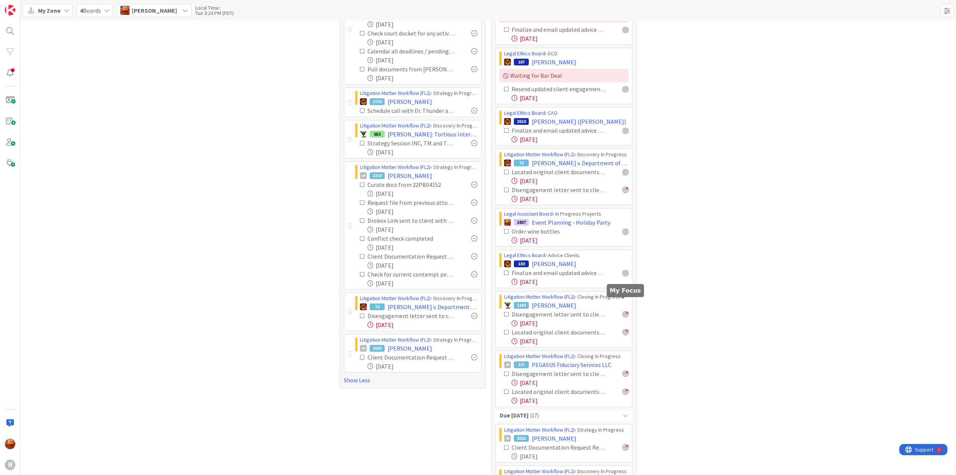
click at [623, 311] on div at bounding box center [625, 314] width 6 height 6
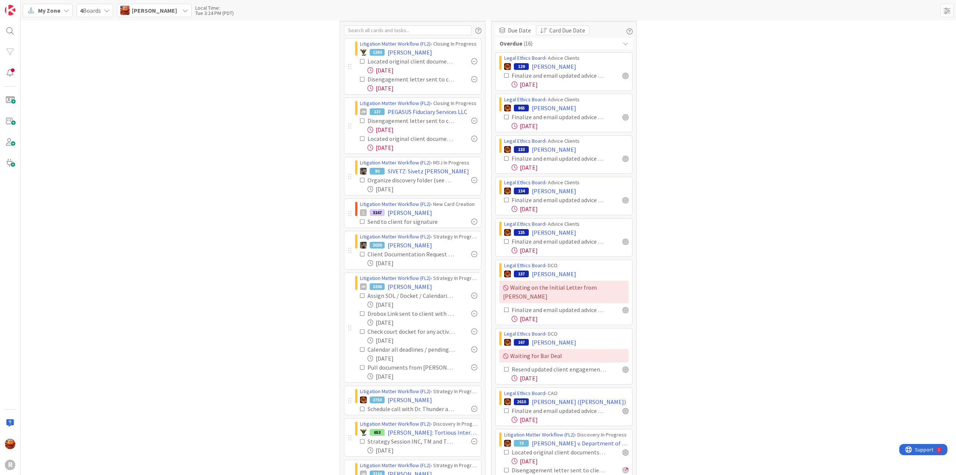
scroll to position [0, 0]
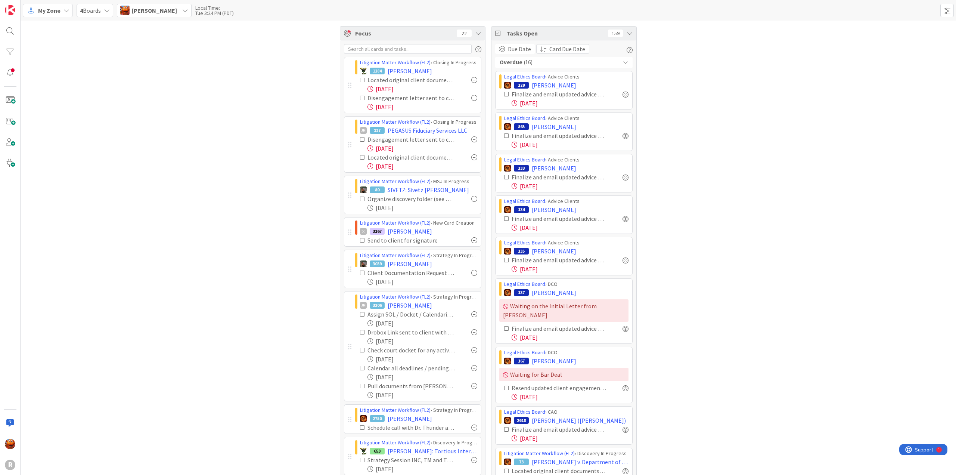
click at [541, 62] on div "Overdue ( 16 )" at bounding box center [563, 62] width 137 height 11
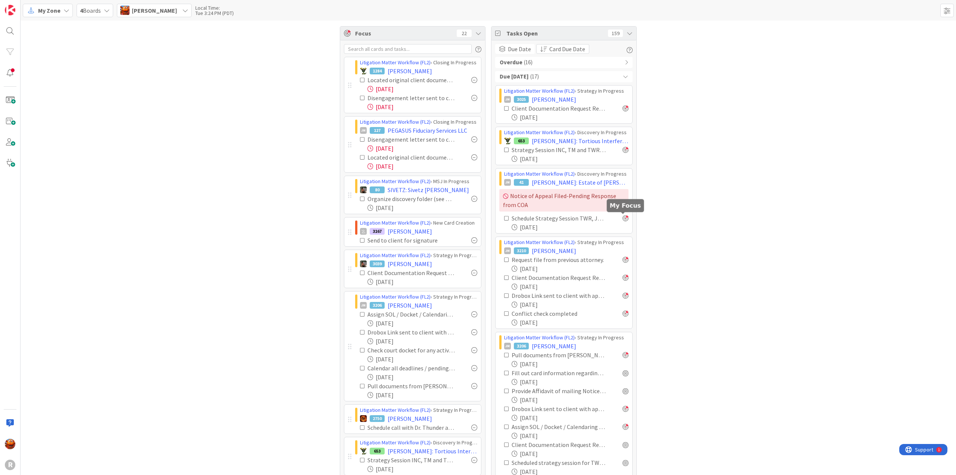
click at [623, 219] on div at bounding box center [625, 218] width 6 height 6
